Goal: Communication & Community: Ask a question

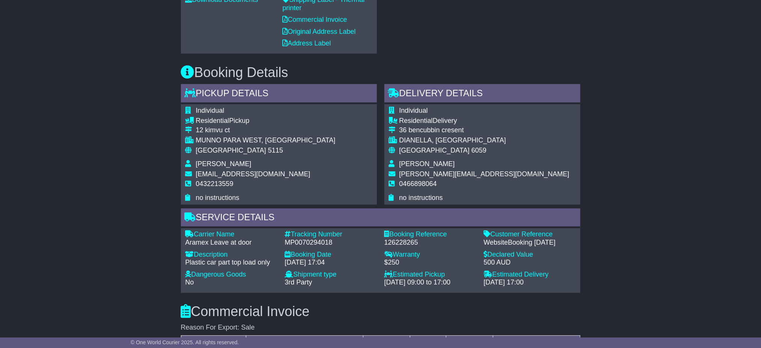
scroll to position [400, 0]
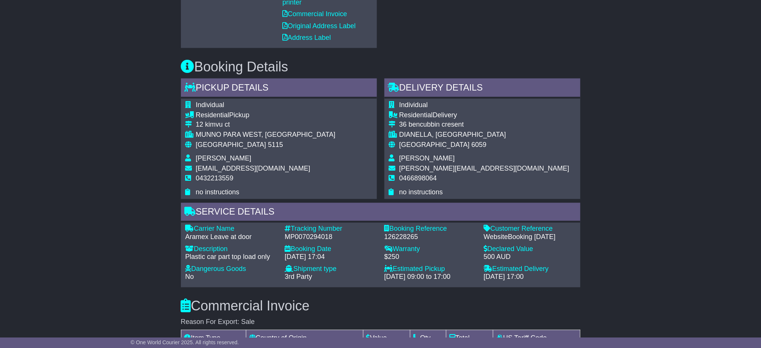
click at [296, 233] on div "MP0070294018" at bounding box center [331, 237] width 92 height 8
copy div "MP0070294018"
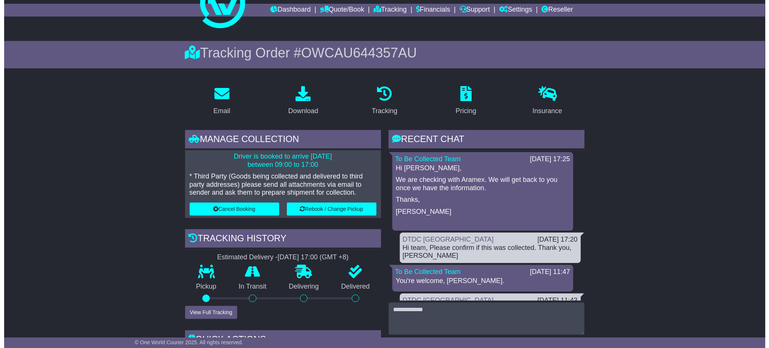
scroll to position [50, 0]
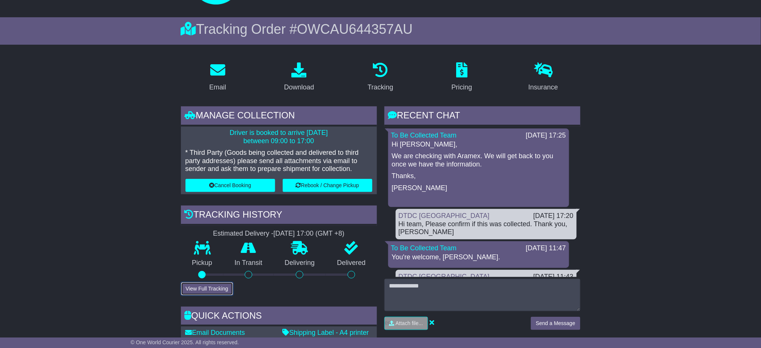
click at [205, 289] on button "View Full Tracking" at bounding box center [207, 288] width 52 height 13
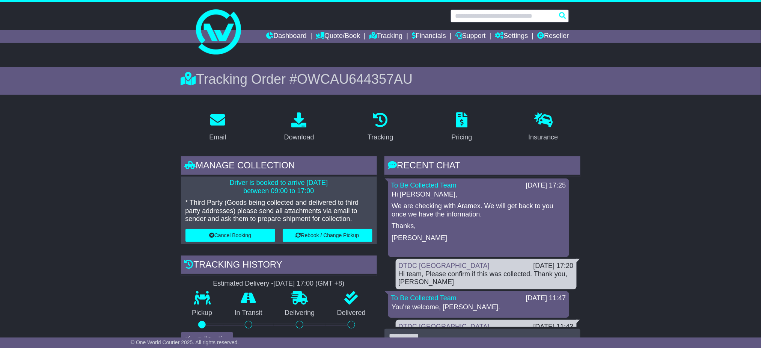
click at [483, 17] on input "text" at bounding box center [510, 15] width 119 height 13
paste input "**********"
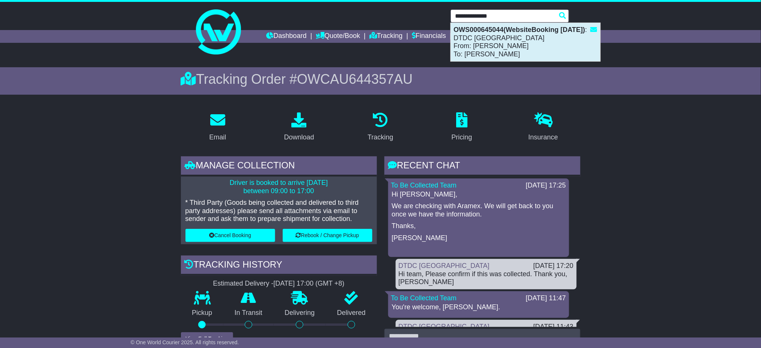
click at [507, 40] on div "OWS000645044(WebsiteBooking 11-9-2025) : DTDC Australia From: Jasmin D'ANTIOCHI…" at bounding box center [525, 42] width 149 height 38
type input "**********"
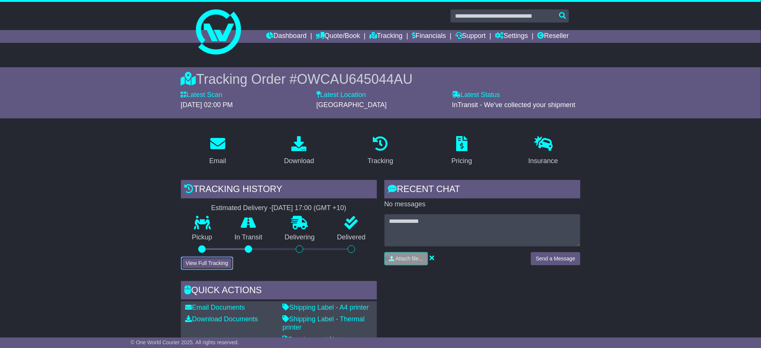
click at [225, 261] on button "View Full Tracking" at bounding box center [207, 262] width 52 height 13
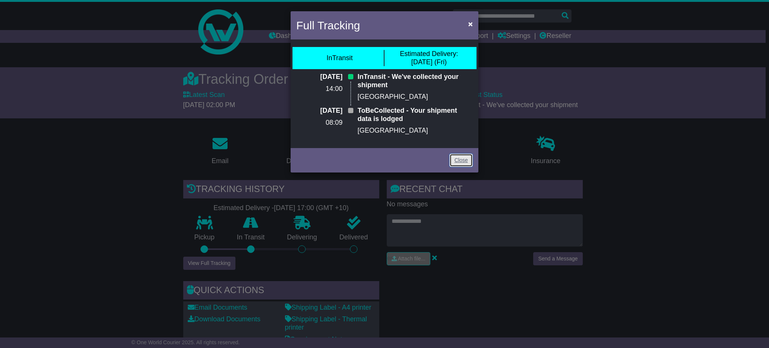
click at [466, 158] on link "Close" at bounding box center [460, 160] width 23 height 13
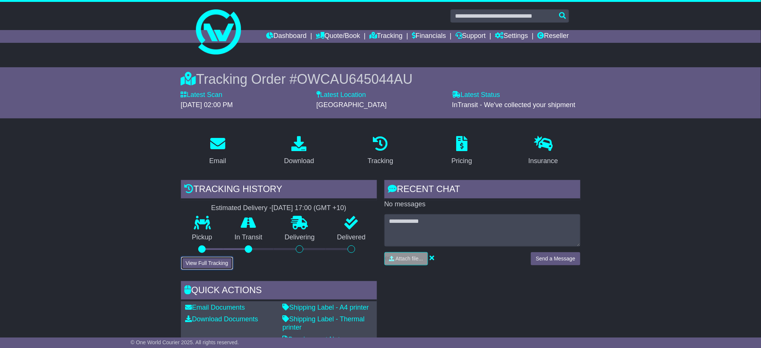
click at [217, 262] on button "View Full Tracking" at bounding box center [207, 262] width 52 height 13
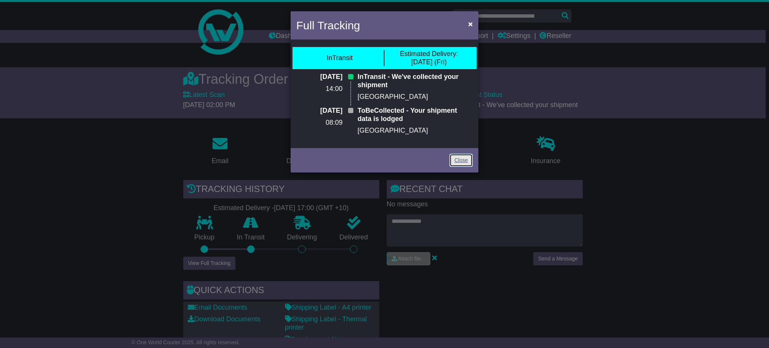
click at [469, 161] on link "Close" at bounding box center [460, 160] width 23 height 13
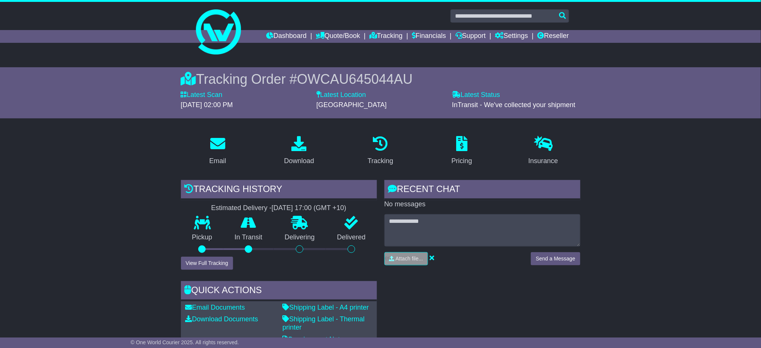
click at [283, 263] on div "Tracking history Estimated Delivery - 12 Sep 2025 - 17:00 (GMT +10) Pickup In T…" at bounding box center [279, 225] width 196 height 90
click at [478, 273] on div "RECENT CHAT Loading... No messages Attach file..." at bounding box center [483, 282] width 204 height 205
drag, startPoint x: 561, startPoint y: 288, endPoint x: 560, endPoint y: 284, distance: 3.9
click at [561, 285] on div "RECENT CHAT Loading... No messages Attach file..." at bounding box center [483, 282] width 204 height 205
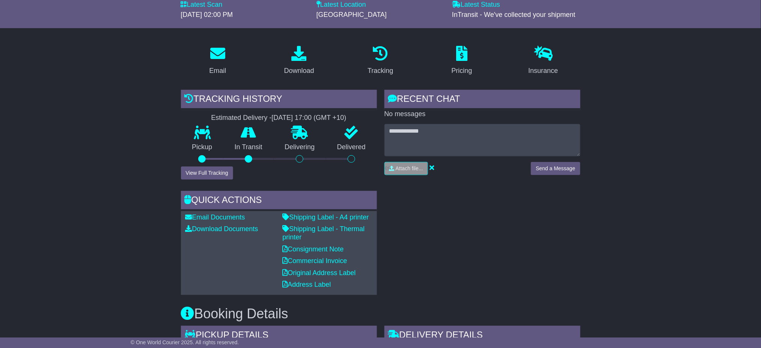
scroll to position [150, 0]
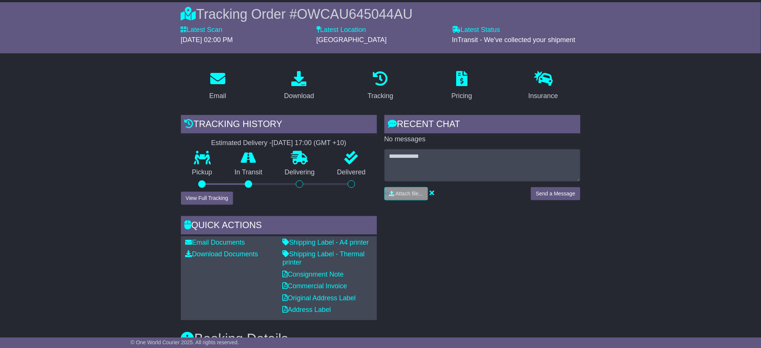
scroll to position [0, 0]
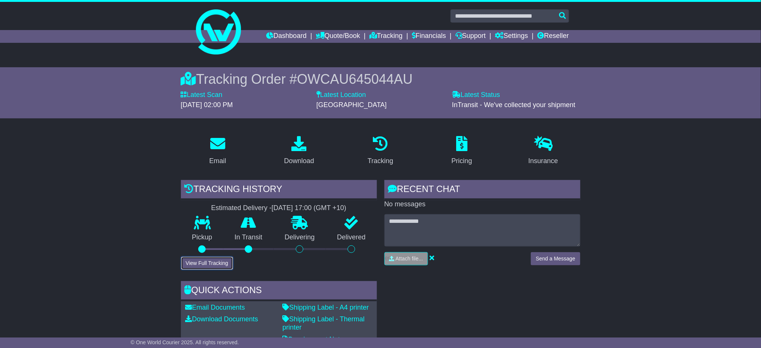
click at [216, 261] on button "View Full Tracking" at bounding box center [207, 262] width 52 height 13
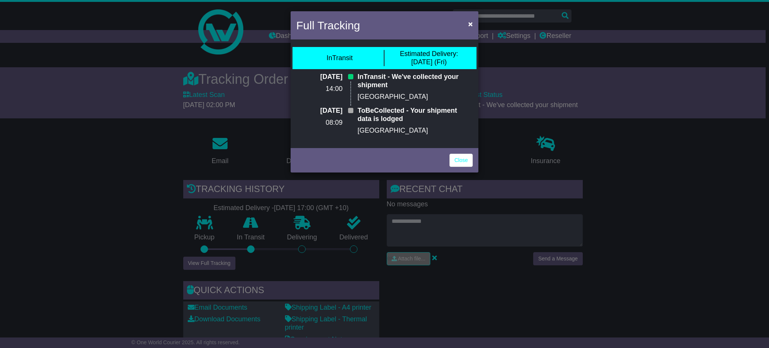
click at [650, 201] on div "Full Tracking × InTransit Estimated Delivery: 12 Sep (Fri) 11 Sep 2025 14:00 In…" at bounding box center [384, 174] width 769 height 348
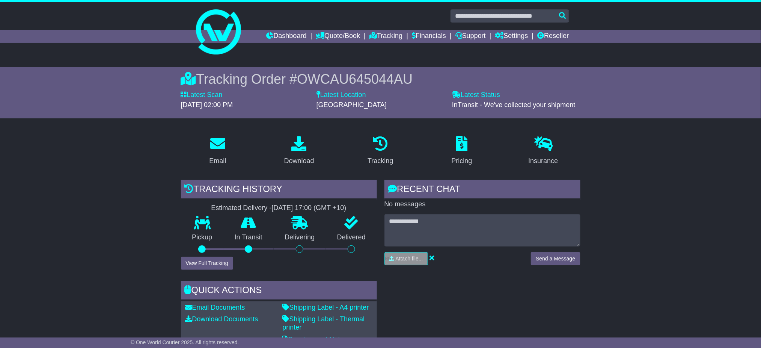
drag, startPoint x: 609, startPoint y: 166, endPoint x: 424, endPoint y: 26, distance: 232.3
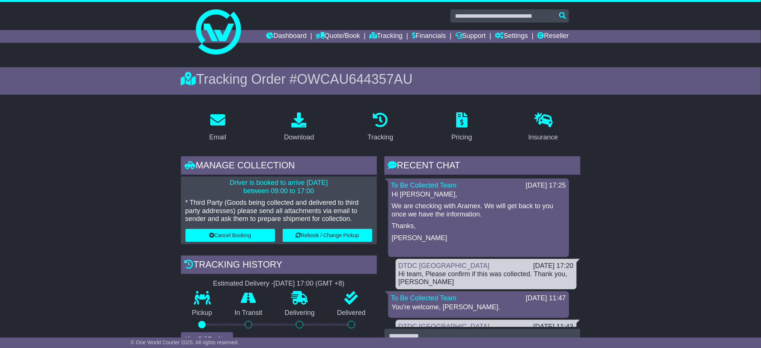
scroll to position [50, 0]
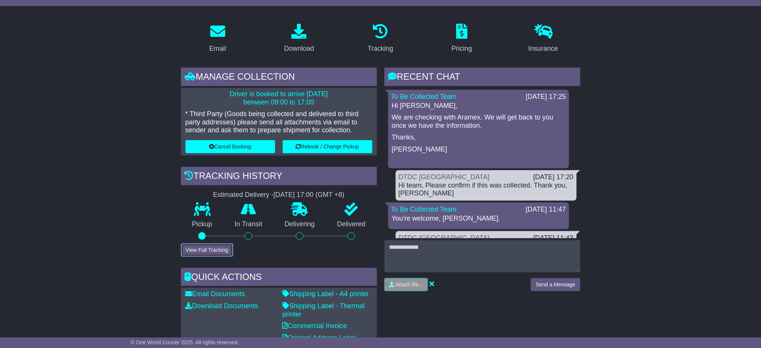
click at [200, 249] on button "View Full Tracking" at bounding box center [207, 249] width 52 height 13
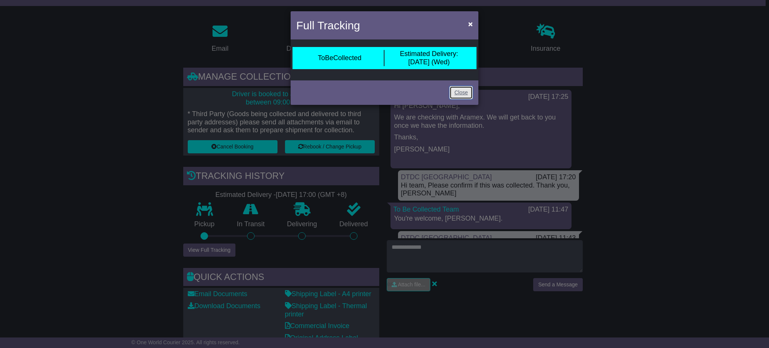
click at [450, 92] on link "Close" at bounding box center [460, 92] width 23 height 13
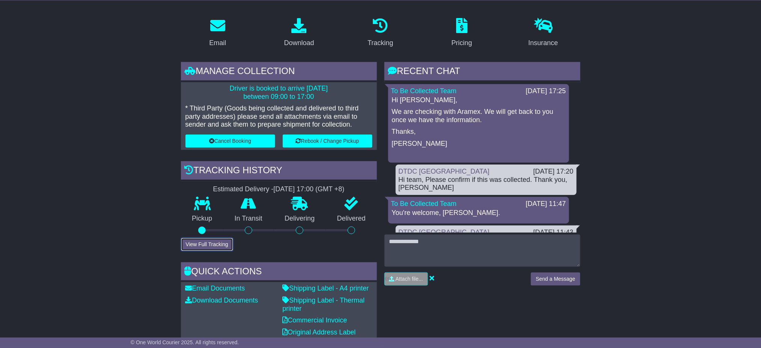
scroll to position [100, 0]
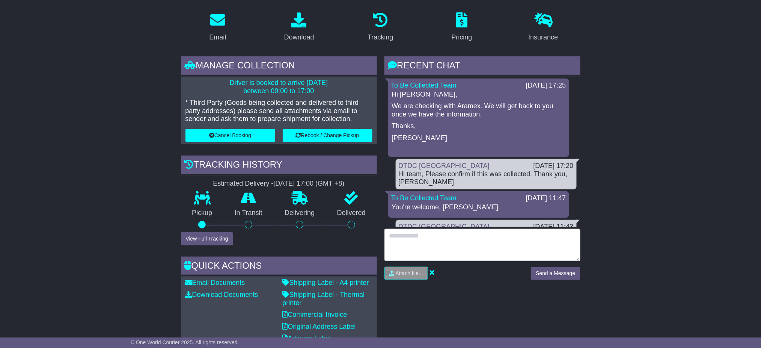
click at [422, 237] on textarea at bounding box center [482, 245] width 196 height 32
click at [430, 254] on textarea "**********" at bounding box center [482, 245] width 196 height 32
paste textarea "**********"
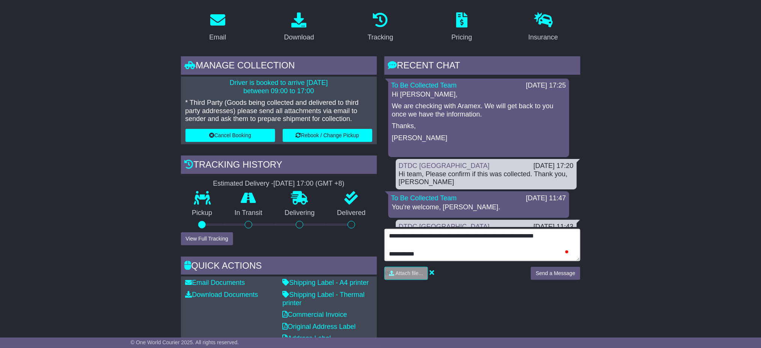
scroll to position [23, 0]
type textarea "**********"
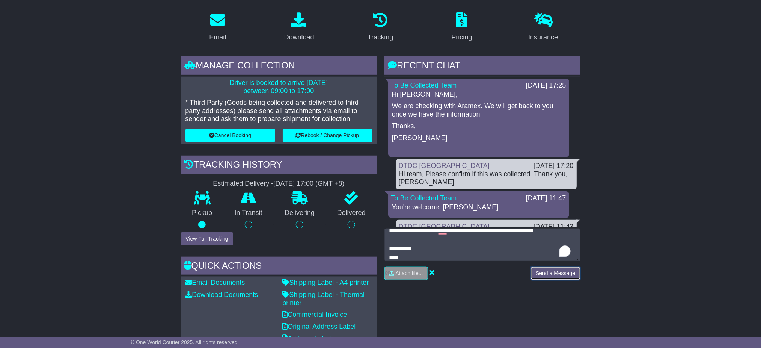
click at [564, 270] on button "Send a Message" at bounding box center [555, 273] width 49 height 13
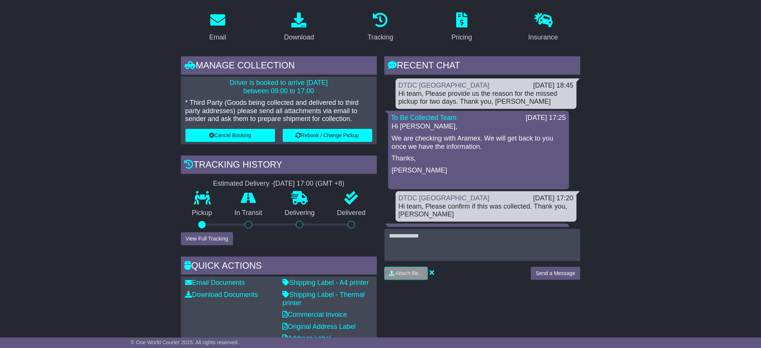
drag, startPoint x: 65, startPoint y: 209, endPoint x: 71, endPoint y: 206, distance: 6.7
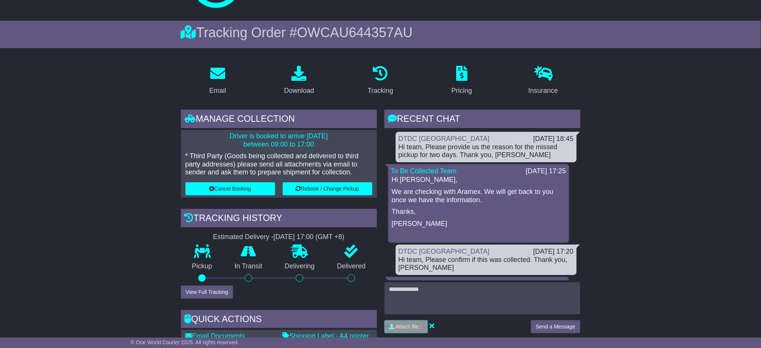
scroll to position [0, 0]
